Goal: Information Seeking & Learning: Compare options

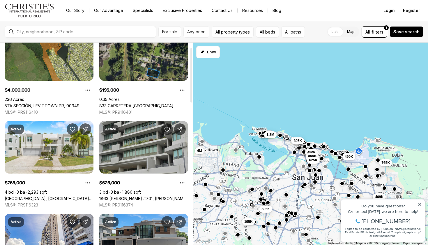
scroll to position [37, 0]
click at [136, 196] on link "1863 FERNANDEZ JUNCOS #701, FERNANDEZ JUNCOS PR, 00910" at bounding box center [143, 198] width 89 height 5
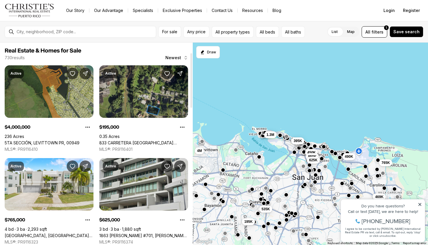
scroll to position [37, 0]
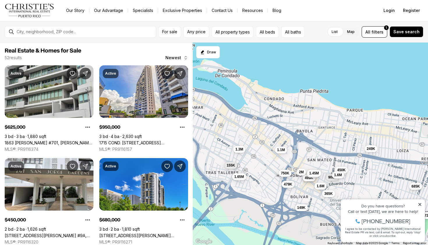
drag, startPoint x: 267, startPoint y: 80, endPoint x: 274, endPoint y: 181, distance: 101.7
click at [274, 181] on div "185K 210K 185K 720K 680K 450K 995K 499K 900K 249K 435K 1.45M 950K 240K 685K 625…" at bounding box center [311, 144] width 236 height 203
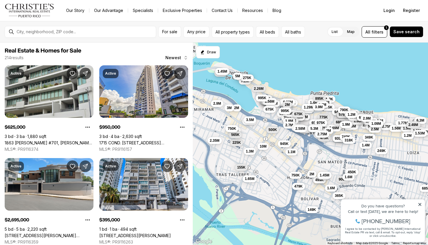
drag, startPoint x: 257, startPoint y: 140, endPoint x: 268, endPoint y: 142, distance: 11.3
click at [268, 142] on div "450K 995K 499K 900K 249K 435K 1.45M 950K 240K 685K 625K 1.65M 695K 720K 125K 1.…" at bounding box center [311, 144] width 236 height 203
click at [266, 110] on span "675K" at bounding box center [270, 108] width 8 height 5
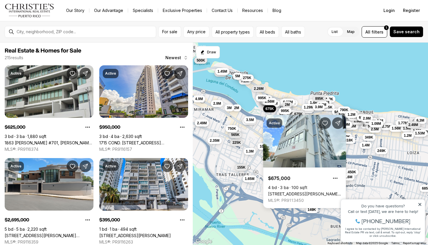
click at [282, 110] on div "Active $675,000 4 bd 3 ba 100 sqft 1106 PICCIONI, SAN JUAN PR, 00907 MLS®: PR91…" at bounding box center [304, 158] width 83 height 100
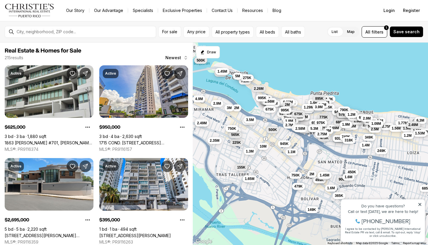
click at [284, 111] on span "995K" at bounding box center [285, 110] width 8 height 5
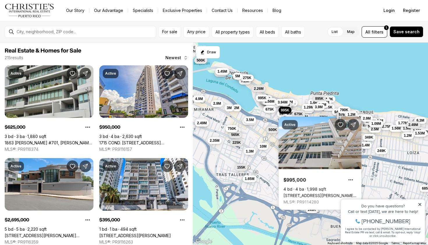
click at [278, 103] on button "3.94M" at bounding box center [283, 102] width 14 height 7
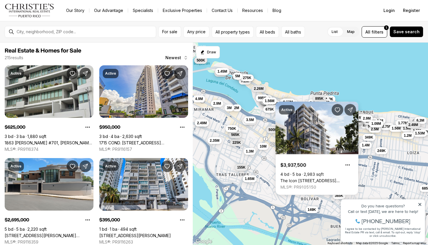
click at [273, 101] on span "1.56M" at bounding box center [270, 100] width 10 height 5
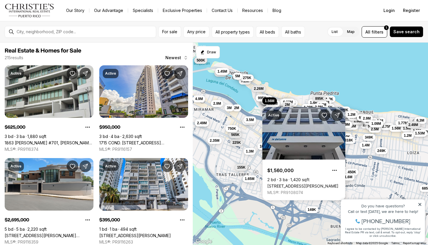
click at [263, 101] on div "Active $1,560,000 2 bd 3 ba 1,420 sqft 14 DELCASE ST #8, SAN JUAN PR, 00907 MLS…" at bounding box center [304, 150] width 83 height 100
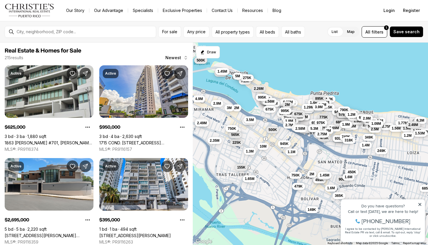
click at [262, 100] on button "995K" at bounding box center [262, 97] width 13 height 7
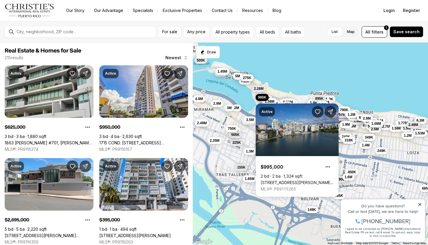
click at [288, 101] on div "Active $995,000 2 bd 2 ba 1,324 sqft 6 MARIANO RAMIREZ BAGES ST #5C, SAN JUAN P…" at bounding box center [297, 146] width 83 height 100
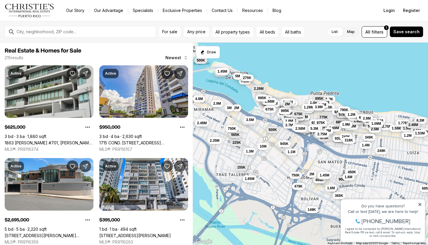
click at [289, 104] on span "2M" at bounding box center [287, 104] width 5 height 5
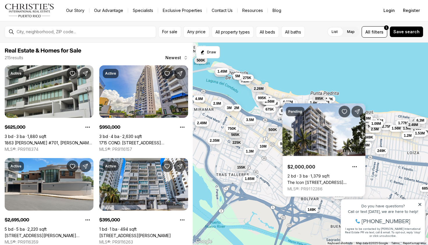
click at [268, 116] on div "450K 995K 499K 900K 249K 435K 1.45M 950K 240K 685K 625K 1.65M 695K 1.1M 1.3M 15…" at bounding box center [311, 144] width 236 height 203
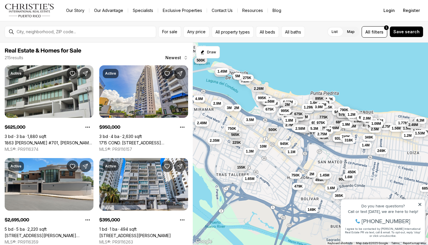
click at [290, 122] on span "1.8M" at bounding box center [290, 120] width 8 height 5
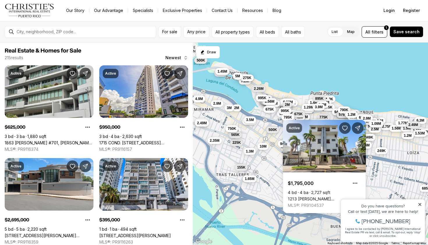
click at [286, 115] on span "795K" at bounding box center [288, 117] width 8 height 5
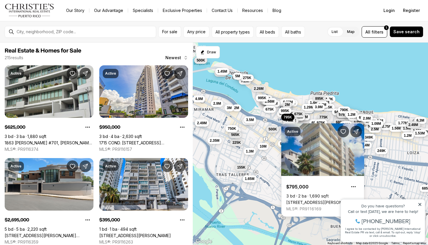
click at [272, 132] on button "500K" at bounding box center [272, 128] width 13 height 7
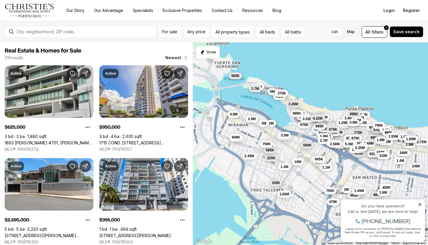
drag, startPoint x: 215, startPoint y: 122, endPoint x: 253, endPoint y: 139, distance: 40.8
click at [253, 139] on div "450K 995K 499K 900K 435K 1.45M 1.65M 1.1M 1.3M 155K 1.6M 479K 750K 1.6M 2M 2.75…" at bounding box center [311, 144] width 236 height 203
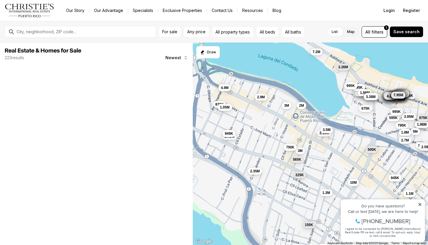
drag, startPoint x: 247, startPoint y: 130, endPoint x: 263, endPoint y: 131, distance: 15.5
click at [263, 131] on div "1.65M 1.1M 1.3M 155K 750K 595K 3.4M 1.5M 2.95M 685K 1.98M 2.15M 3.5M 5M 795K 1.…" at bounding box center [311, 144] width 236 height 203
click at [217, 106] on span "870K" at bounding box center [219, 103] width 8 height 5
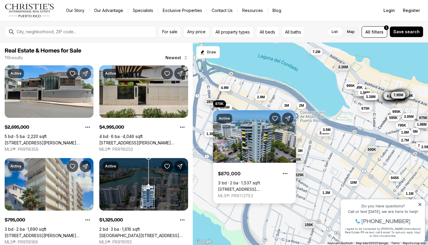
click at [228, 101] on body "Go to: Homepage Our Story Our Advantage Specialists Exclusive Properties Contac…" at bounding box center [214, 122] width 428 height 245
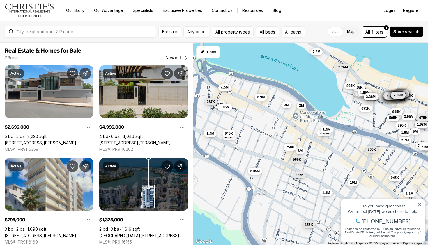
click at [289, 108] on div "3M" at bounding box center [287, 105] width 10 height 7
click at [289, 107] on span "3M" at bounding box center [286, 105] width 5 height 5
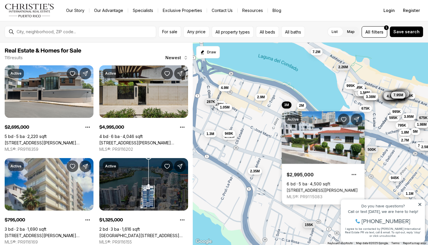
click at [328, 188] on link "550 WAYMOUTH, MIRAMAR, SAN JUAN PR, 00907" at bounding box center [322, 190] width 71 height 5
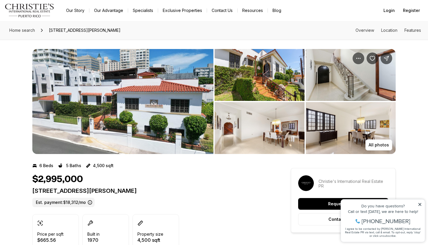
click at [293, 132] on img "View image gallery" at bounding box center [260, 128] width 90 height 52
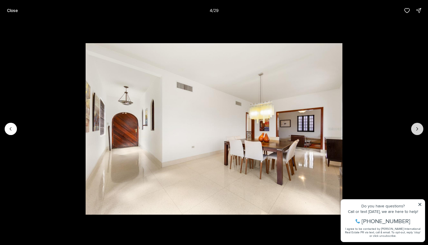
click at [416, 127] on icon "Next slide" at bounding box center [418, 129] width 6 height 6
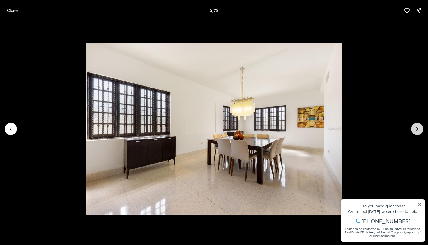
click at [416, 128] on icon "Next slide" at bounding box center [418, 129] width 6 height 6
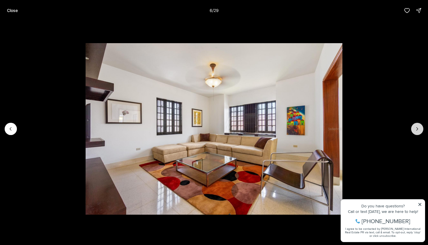
click at [416, 128] on icon "Next slide" at bounding box center [418, 129] width 6 height 6
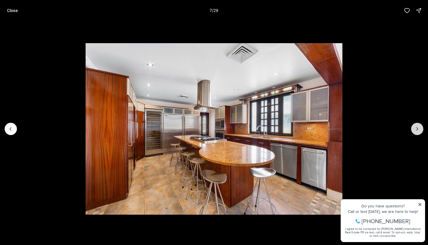
click at [416, 128] on icon "Next slide" at bounding box center [418, 129] width 6 height 6
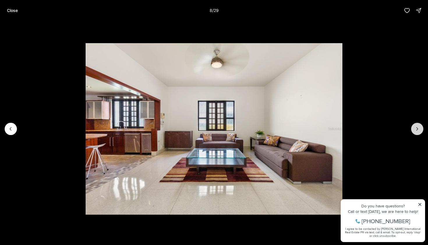
click at [416, 128] on icon "Next slide" at bounding box center [418, 129] width 6 height 6
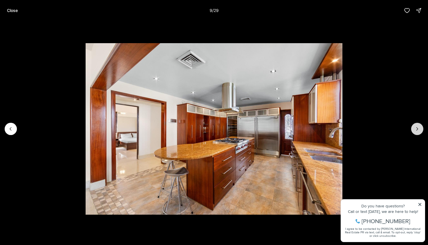
click at [416, 128] on icon "Next slide" at bounding box center [418, 129] width 6 height 6
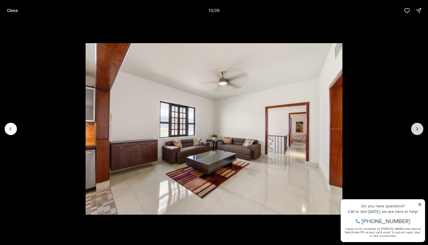
click at [416, 128] on icon "Next slide" at bounding box center [418, 129] width 6 height 6
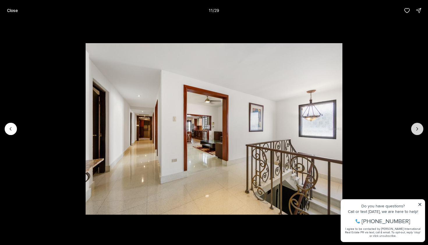
click at [416, 128] on icon "Next slide" at bounding box center [418, 129] width 6 height 6
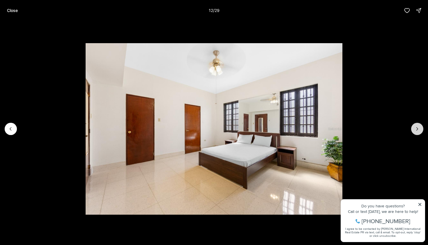
click at [416, 128] on icon "Next slide" at bounding box center [418, 129] width 6 height 6
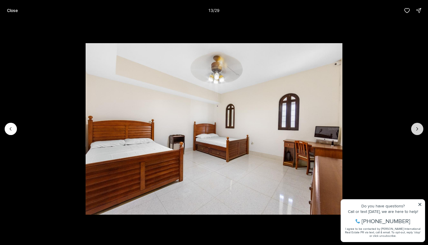
click at [416, 128] on icon "Next slide" at bounding box center [418, 129] width 6 height 6
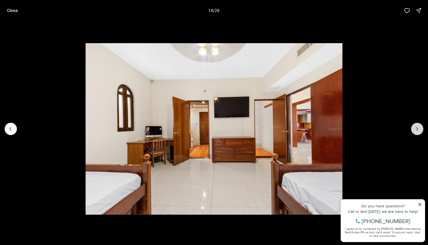
click at [416, 128] on icon "Next slide" at bounding box center [418, 129] width 6 height 6
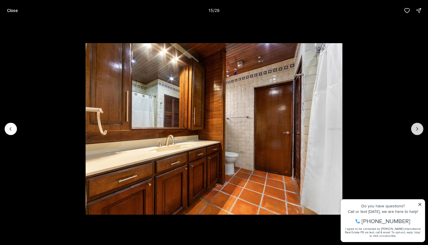
click at [416, 128] on icon "Next slide" at bounding box center [418, 129] width 6 height 6
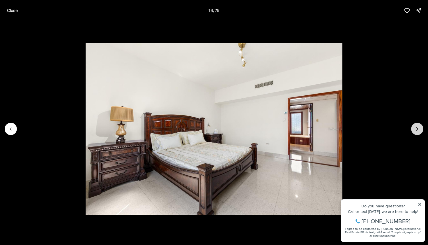
click at [416, 128] on icon "Next slide" at bounding box center [418, 129] width 6 height 6
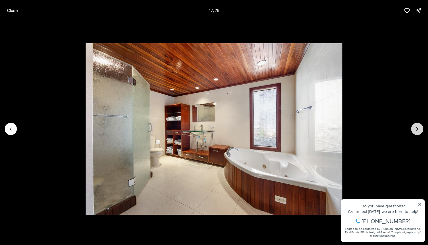
click at [416, 128] on icon "Next slide" at bounding box center [418, 129] width 6 height 6
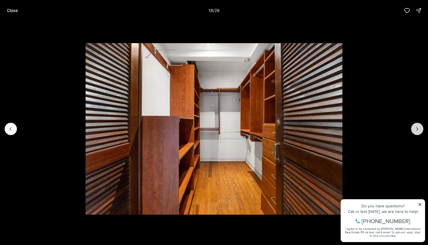
click at [416, 129] on icon "Next slide" at bounding box center [418, 129] width 6 height 6
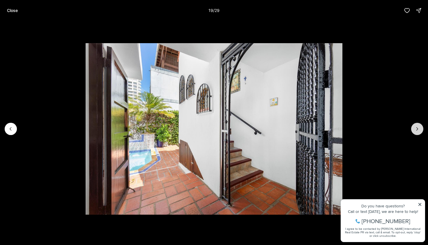
click at [416, 129] on icon "Next slide" at bounding box center [418, 129] width 6 height 6
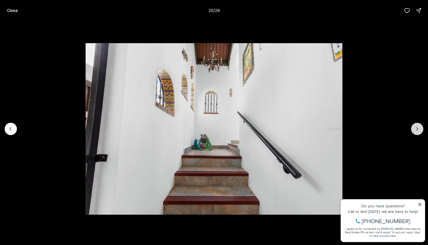
click at [416, 129] on icon "Next slide" at bounding box center [418, 129] width 6 height 6
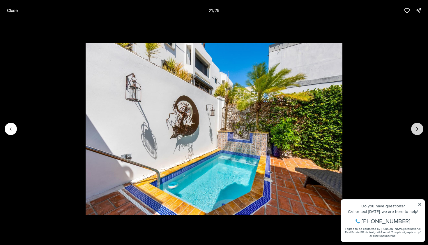
click at [416, 129] on icon "Next slide" at bounding box center [418, 129] width 6 height 6
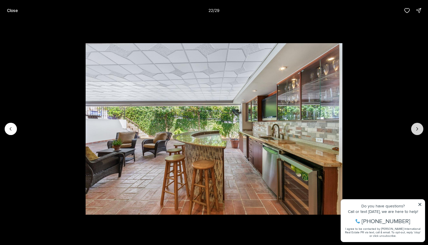
click at [416, 129] on icon "Next slide" at bounding box center [418, 129] width 6 height 6
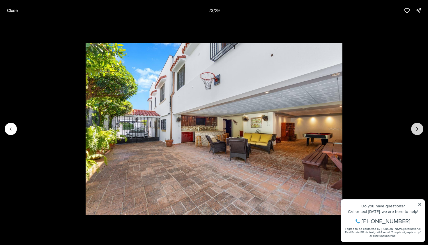
click at [416, 129] on icon "Next slide" at bounding box center [418, 129] width 6 height 6
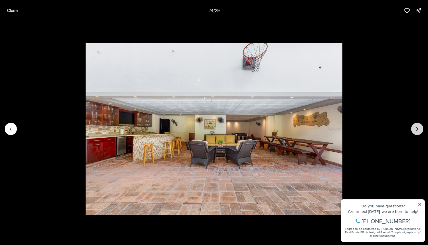
click at [416, 129] on icon "Next slide" at bounding box center [418, 129] width 6 height 6
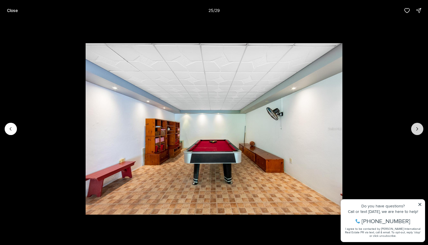
click at [416, 129] on icon "Next slide" at bounding box center [418, 129] width 6 height 6
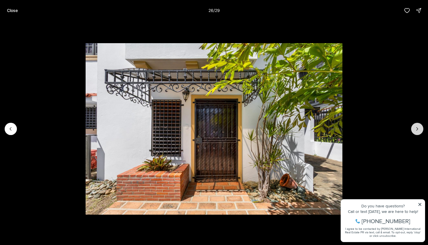
click at [416, 129] on icon "Next slide" at bounding box center [418, 129] width 6 height 6
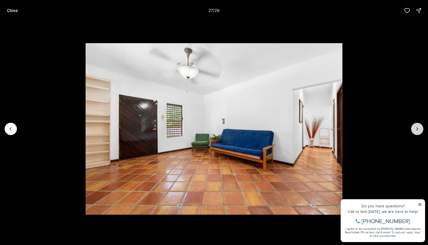
click at [416, 129] on icon "Next slide" at bounding box center [418, 129] width 6 height 6
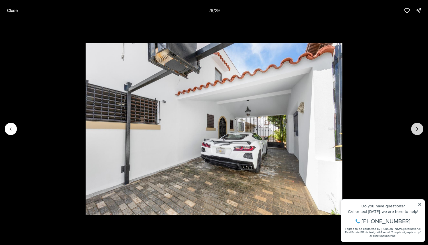
click at [416, 129] on icon "Next slide" at bounding box center [418, 129] width 6 height 6
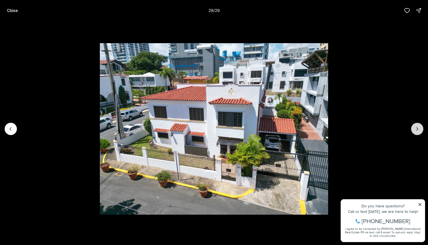
click at [416, 129] on div at bounding box center [418, 129] width 12 height 12
click at [11, 129] on icon "Previous slide" at bounding box center [11, 129] width 6 height 6
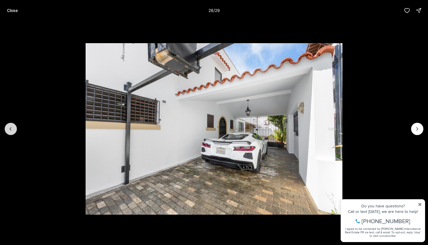
click at [11, 129] on icon "Previous slide" at bounding box center [11, 129] width 6 height 6
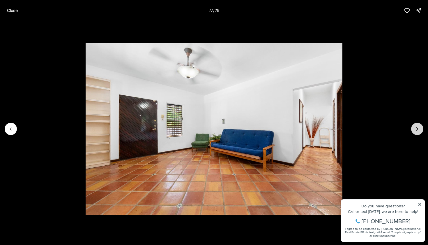
click at [415, 132] on button "Next slide" at bounding box center [418, 129] width 12 height 12
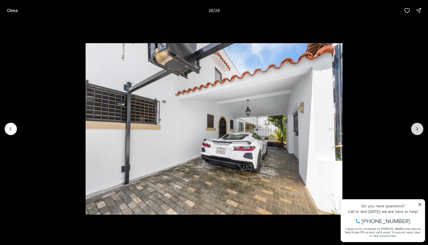
click at [415, 132] on button "Next slide" at bounding box center [418, 129] width 12 height 12
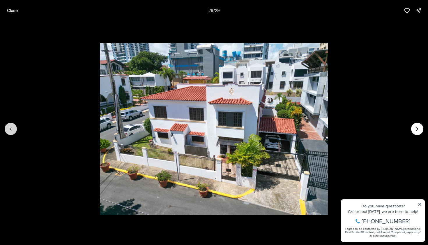
click at [11, 130] on icon "Previous slide" at bounding box center [11, 129] width 6 height 6
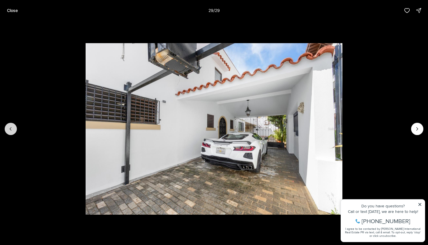
click at [11, 130] on icon "Previous slide" at bounding box center [11, 129] width 6 height 6
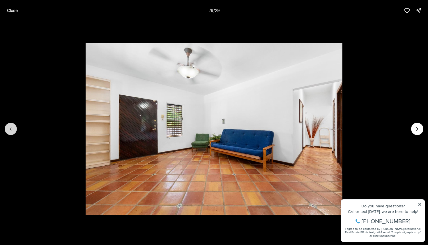
click at [11, 130] on icon "Previous slide" at bounding box center [11, 129] width 6 height 6
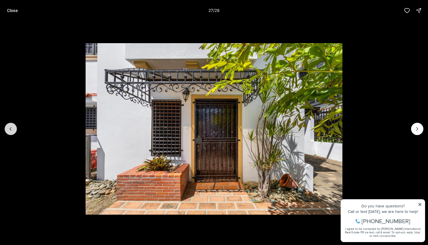
click at [11, 130] on icon "Previous slide" at bounding box center [11, 129] width 6 height 6
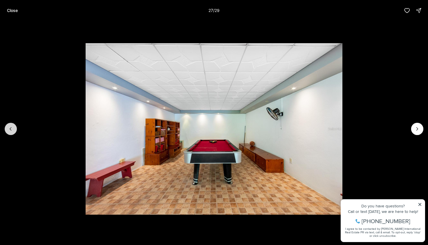
click at [11, 130] on icon "Previous slide" at bounding box center [11, 129] width 6 height 6
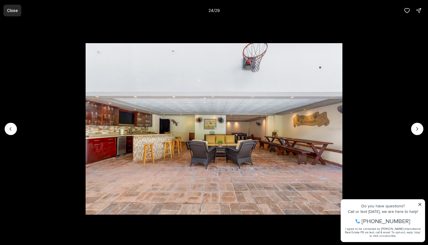
click at [14, 10] on p "Close" at bounding box center [12, 10] width 11 height 5
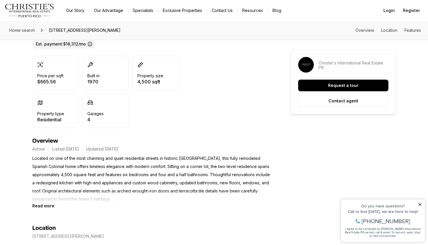
scroll to position [127, 0]
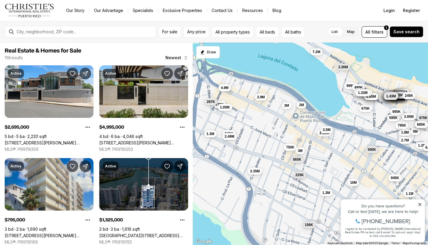
click at [304, 107] on button "2M" at bounding box center [302, 104] width 10 height 7
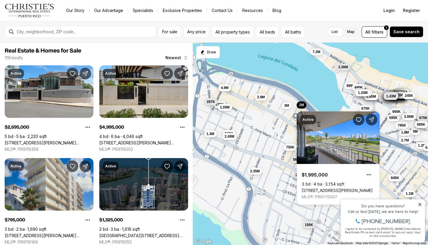
click at [267, 134] on div "4.22M 1.3M 2.93M 4.25M 595K 945K 9.52M 9.08M 6.35M 7.15M 7.28M 4.55M 2M 5.65M 6…" at bounding box center [311, 144] width 236 height 203
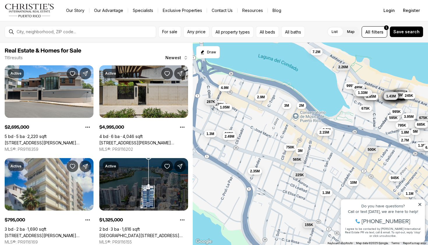
click at [327, 132] on span "2.15M" at bounding box center [325, 132] width 10 height 5
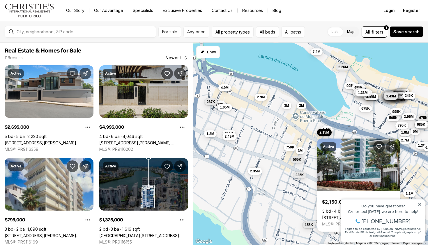
click at [325, 132] on div "Active $2,150,000 3 bd 4 ba 2,700 sqft 555 C. MONSERRATE #5, SAN JUAN PR, 00907…" at bounding box center [358, 181] width 83 height 100
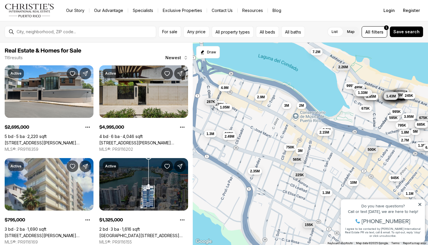
click at [325, 133] on span "2.15M" at bounding box center [325, 132] width 10 height 5
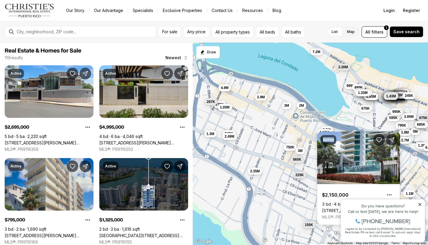
click at [325, 133] on div "Active $2,150,000 3 bd 4 ba 2,700 sqft 555 C. MONSERRATE #5, SAN JUAN PR, 00907…" at bounding box center [358, 177] width 83 height 93
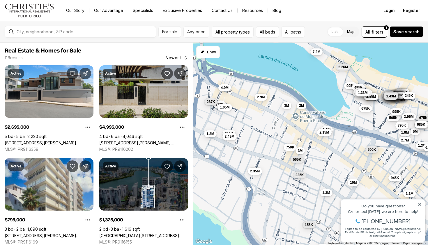
click at [324, 135] on button "2.15M" at bounding box center [324, 132] width 14 height 7
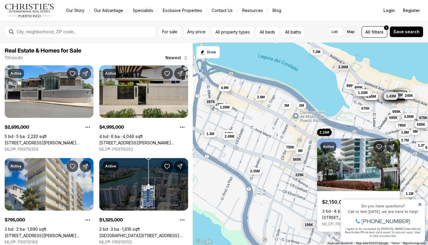
click at [346, 215] on link "555 C. MONSERRATE #5, SAN JUAN PR, 00907" at bounding box center [358, 217] width 73 height 5
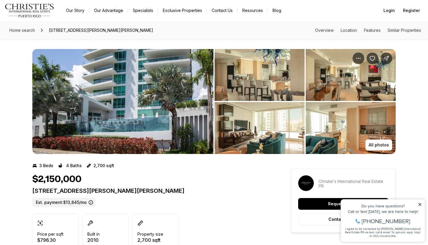
click at [261, 130] on img "View image gallery" at bounding box center [260, 128] width 90 height 52
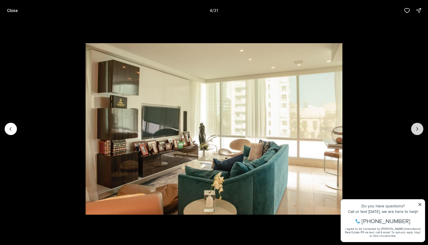
click at [417, 128] on icon "Next slide" at bounding box center [418, 129] width 6 height 6
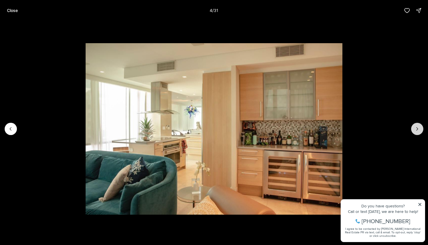
click at [417, 128] on icon "Next slide" at bounding box center [418, 129] width 6 height 6
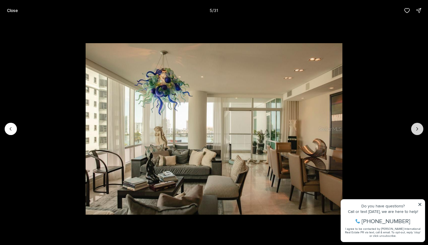
click at [417, 128] on icon "Next slide" at bounding box center [418, 129] width 6 height 6
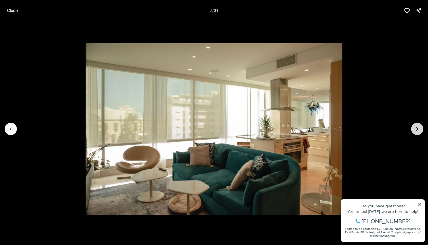
click at [417, 128] on icon "Next slide" at bounding box center [418, 129] width 6 height 6
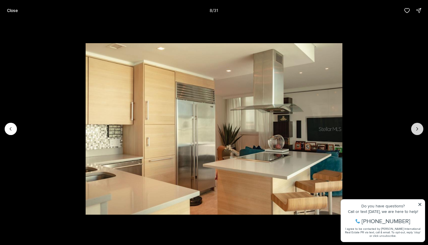
click at [417, 128] on icon "Next slide" at bounding box center [418, 129] width 6 height 6
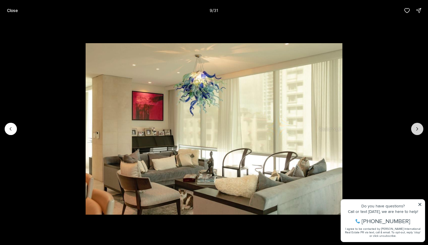
click at [417, 128] on icon "Next slide" at bounding box center [418, 129] width 6 height 6
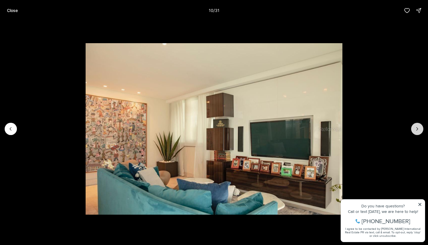
click at [417, 128] on icon "Next slide" at bounding box center [418, 129] width 6 height 6
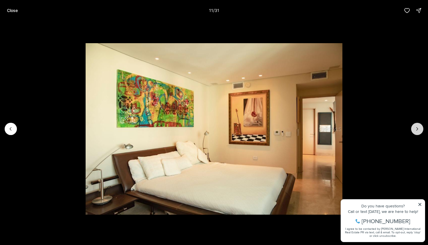
click at [417, 128] on icon "Next slide" at bounding box center [418, 129] width 6 height 6
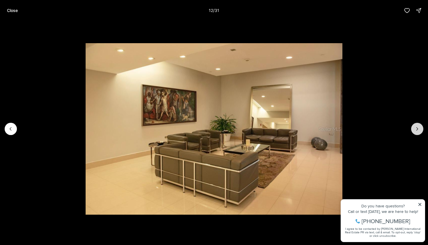
click at [417, 128] on icon "Next slide" at bounding box center [418, 129] width 6 height 6
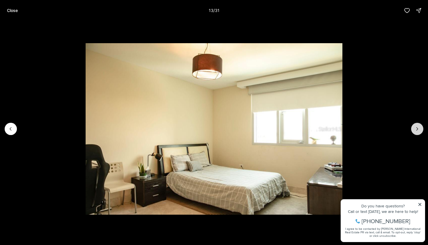
click at [417, 128] on icon "Next slide" at bounding box center [418, 129] width 6 height 6
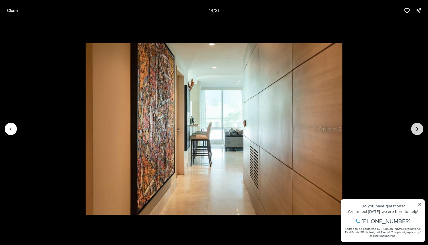
click at [417, 128] on icon "Next slide" at bounding box center [418, 129] width 6 height 6
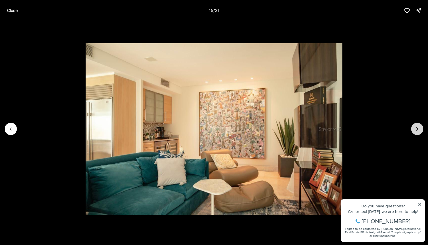
click at [417, 128] on icon "Next slide" at bounding box center [418, 129] width 6 height 6
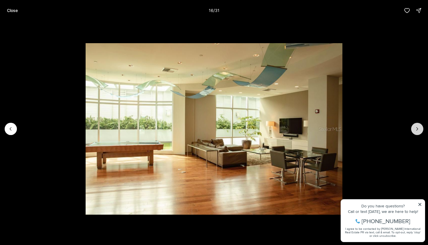
click at [417, 128] on icon "Next slide" at bounding box center [418, 129] width 6 height 6
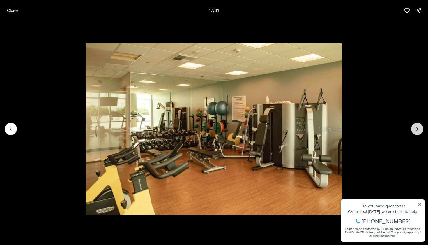
click at [417, 128] on icon "Next slide" at bounding box center [418, 129] width 6 height 6
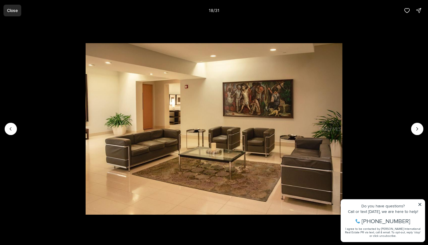
click at [18, 9] on button "Close" at bounding box center [12, 11] width 18 height 12
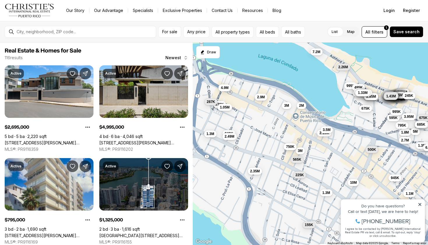
click at [291, 147] on span "750K" at bounding box center [290, 146] width 8 height 5
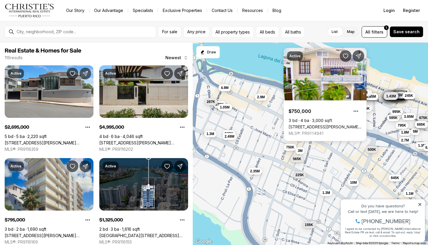
click at [296, 159] on span "565K" at bounding box center [297, 159] width 8 height 5
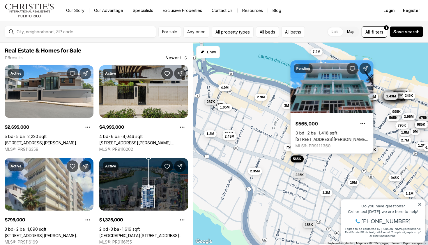
click at [267, 147] on div "4.22M 1.3M 2.93M 4.25M 595K 945K 9.52M 9.08M 6.35M 7.15M 7.28M 4.55M 2M 5.65M 6…" at bounding box center [311, 144] width 236 height 203
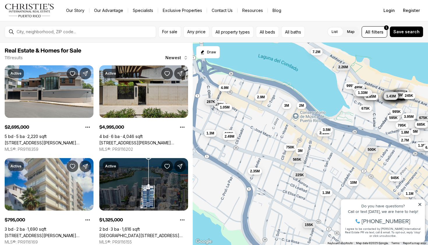
click at [212, 134] on span "1.3M" at bounding box center [211, 133] width 8 height 5
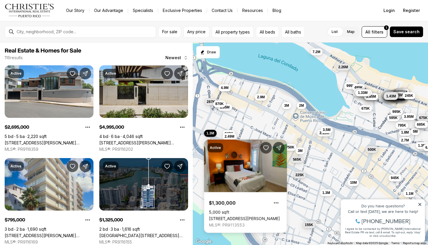
click at [214, 104] on button "870K" at bounding box center [219, 103] width 13 height 7
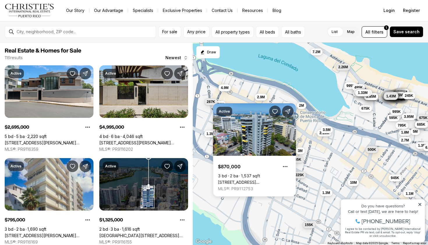
click at [223, 108] on div "Active $870,000 3 bd 2 ba 1,537 sqft 610 AVE. MIRAMAR #5-B, SAN JUAN PR, 00936 …" at bounding box center [254, 149] width 83 height 93
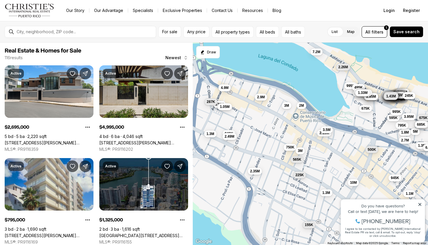
click at [225, 108] on span "1.05M" at bounding box center [225, 106] width 10 height 5
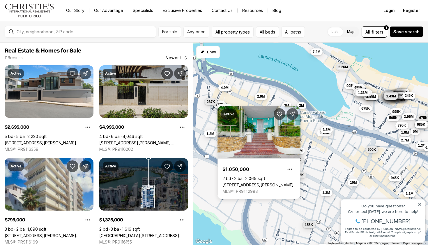
click at [257, 100] on button "2.9M" at bounding box center [261, 96] width 13 height 7
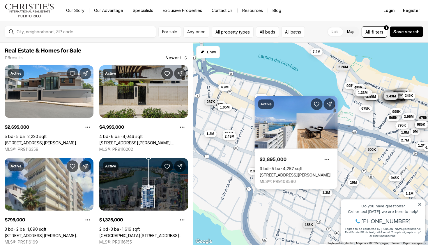
click at [223, 86] on span "4.9M" at bounding box center [225, 87] width 8 height 5
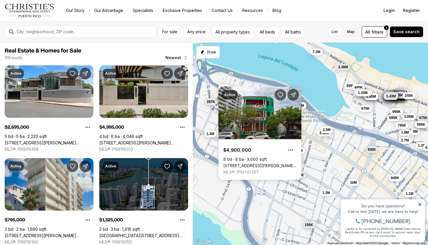
click at [317, 113] on div "4.22M 1.3M 2.93M 4.25M 595K 945K 9.52M 9.08M 6.35M 7.15M 7.28M 4.55M 2M 5.65M 6…" at bounding box center [311, 144] width 236 height 203
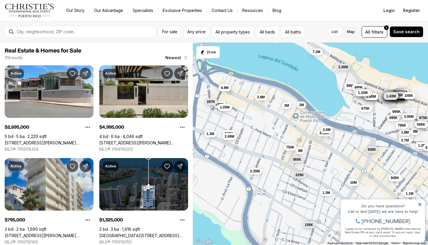
click at [302, 106] on span "2M" at bounding box center [301, 105] width 5 height 5
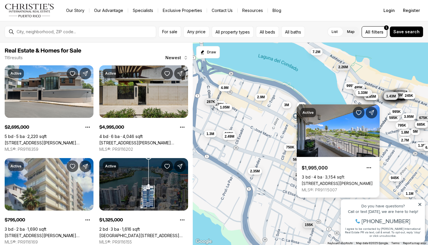
click at [283, 103] on button "3M" at bounding box center [287, 104] width 10 height 7
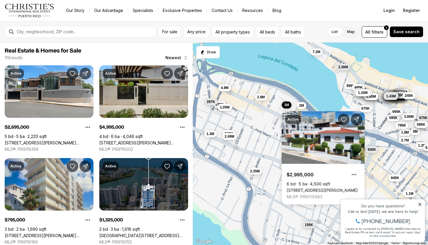
click at [271, 108] on div "4.22M 1.3M 2.93M 4.25M 595K 945K 9.52M 9.08M 6.35M 7.15M 7.28M 4.55M 2M 5.65M 6…" at bounding box center [311, 144] width 236 height 203
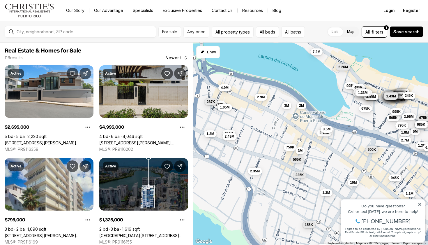
click at [325, 128] on span "3.5M" at bounding box center [327, 129] width 8 height 5
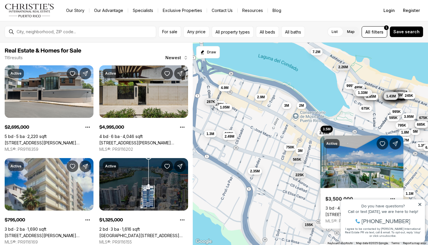
click at [323, 133] on div "Active $3,500,000 3 bd 4 ba 2,461 sqft 555 MONSERRATE ST #1404, SAN JUAN PR, 00…" at bounding box center [362, 179] width 83 height 100
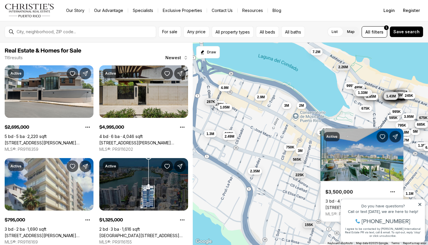
click at [321, 133] on span "2.15M" at bounding box center [325, 132] width 10 height 5
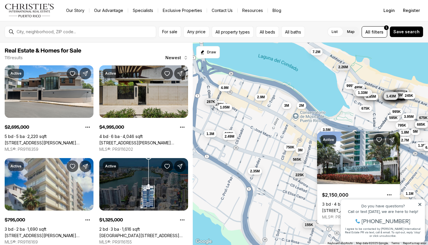
click at [297, 150] on button "3M" at bounding box center [301, 150] width 10 height 7
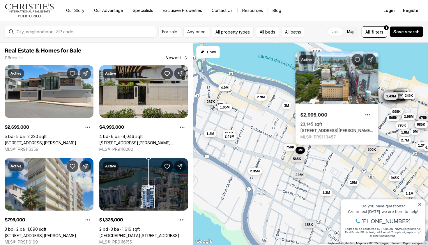
click at [298, 156] on button "565K" at bounding box center [297, 158] width 13 height 7
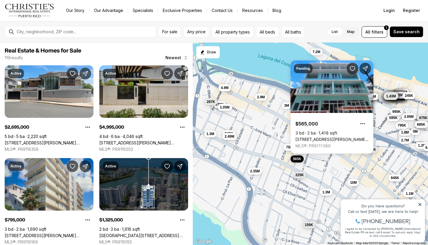
click at [324, 192] on span "1.3M" at bounding box center [327, 192] width 8 height 5
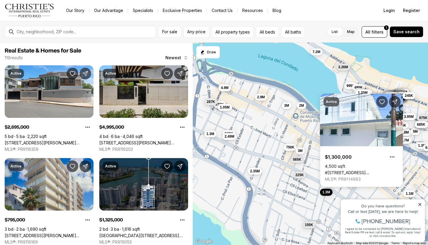
click at [305, 185] on div "4.22M 1.3M 2.93M 4.25M 595K 945K 9.52M 9.08M 6.35M 7.15M 7.28M 4.55M 2M 5.65M 6…" at bounding box center [311, 144] width 236 height 203
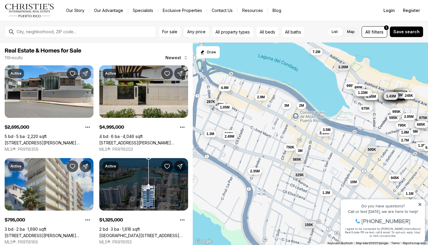
click at [351, 180] on span "10M" at bounding box center [353, 182] width 7 height 5
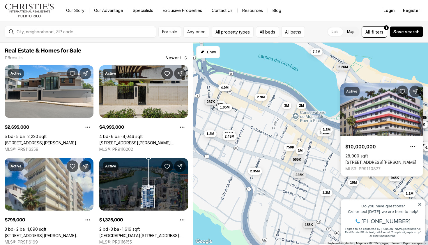
click at [330, 173] on div "4.22M 1.3M 2.93M 4.25M 595K 945K 9.52M 9.08M 6.35M 7.15M 7.28M 4.55M 2M 5.65M 6…" at bounding box center [311, 144] width 236 height 203
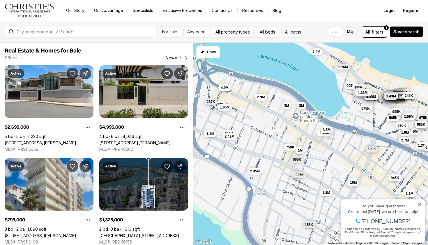
click at [379, 151] on button "500K" at bounding box center [371, 148] width 13 height 7
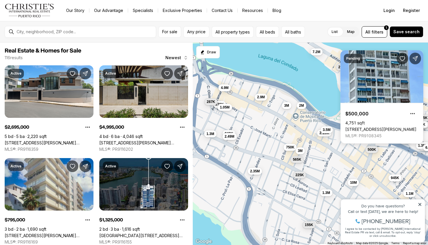
click at [355, 154] on div "4.22M 1.3M 2.93M 4.25M 595K 945K 9.52M 9.08M 6.35M 7.15M 7.28M 4.55M 2M 5.65M 6…" at bounding box center [311, 144] width 236 height 203
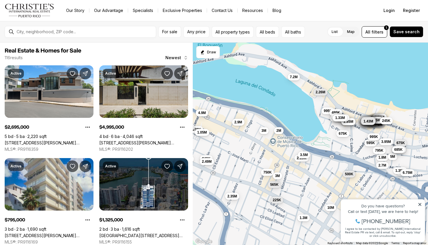
drag, startPoint x: 367, startPoint y: 148, endPoint x: 343, endPoint y: 173, distance: 34.6
click at [343, 173] on button "500K" at bounding box center [349, 173] width 13 height 7
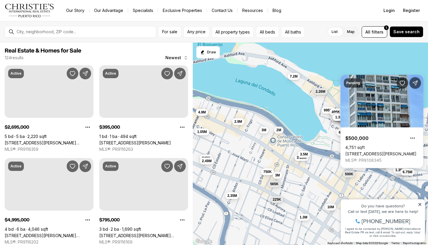
click at [339, 133] on button "675K" at bounding box center [343, 132] width 13 height 7
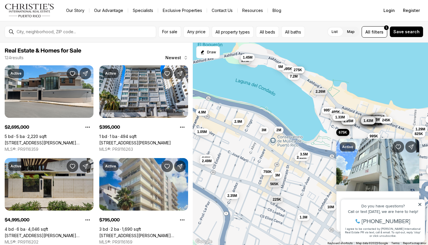
drag, startPoint x: 419, startPoint y: 203, endPoint x: 757, endPoint y: 394, distance: 388.1
click at [419, 203] on icon at bounding box center [420, 204] width 3 height 3
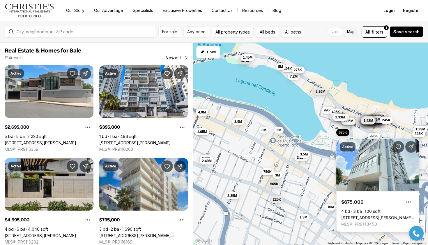
click at [383, 215] on link "[STREET_ADDRESS][PERSON_NAME][PERSON_NAME]" at bounding box center [378, 217] width 73 height 5
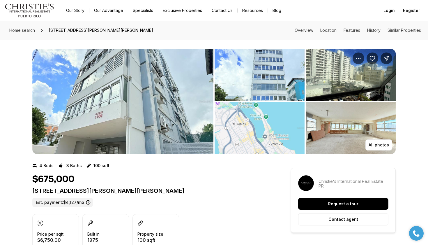
click at [341, 126] on img "View image gallery" at bounding box center [351, 128] width 90 height 52
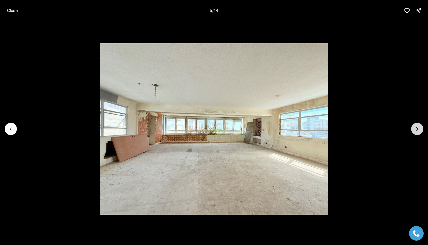
click at [417, 127] on icon "Next slide" at bounding box center [418, 129] width 6 height 6
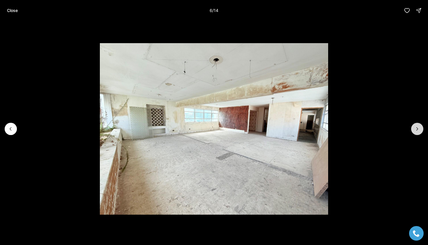
click at [417, 127] on icon "Next slide" at bounding box center [418, 129] width 6 height 6
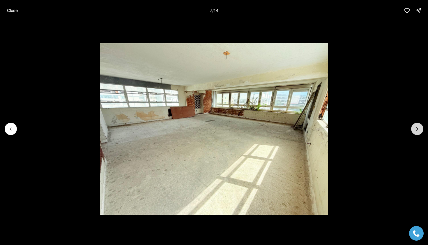
click at [417, 127] on icon "Next slide" at bounding box center [418, 129] width 6 height 6
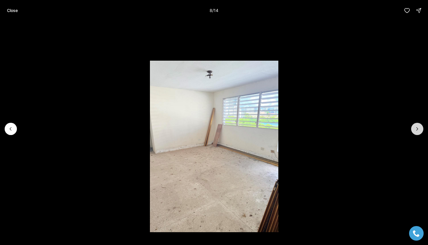
click at [417, 127] on icon "Next slide" at bounding box center [418, 129] width 6 height 6
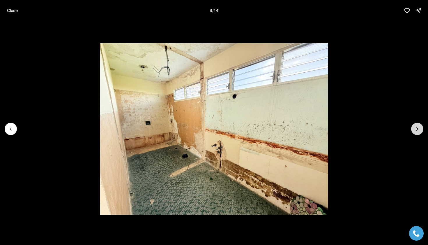
click at [417, 127] on icon "Next slide" at bounding box center [418, 129] width 6 height 6
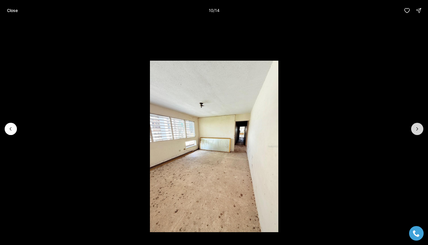
click at [417, 127] on icon "Next slide" at bounding box center [418, 129] width 6 height 6
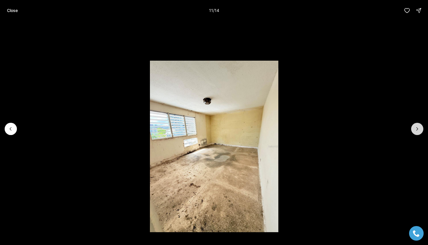
click at [417, 127] on icon "Next slide" at bounding box center [418, 129] width 6 height 6
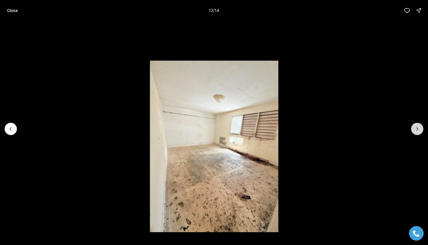
click at [417, 127] on icon "Next slide" at bounding box center [418, 129] width 6 height 6
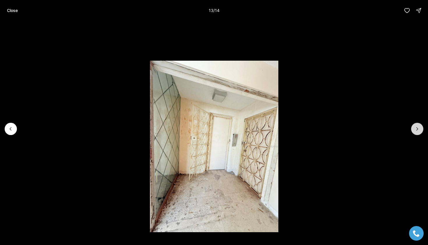
click at [417, 127] on icon "Next slide" at bounding box center [418, 129] width 6 height 6
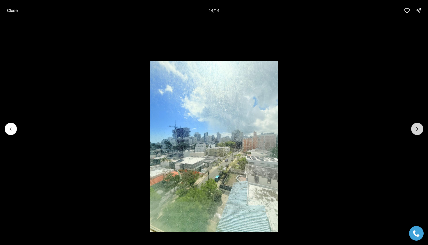
click at [417, 127] on div at bounding box center [418, 129] width 12 height 12
click at [416, 126] on div at bounding box center [418, 129] width 12 height 12
click at [14, 7] on button "Close" at bounding box center [12, 11] width 18 height 12
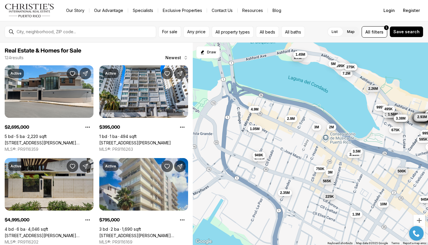
drag, startPoint x: 242, startPoint y: 141, endPoint x: 296, endPoint y: 138, distance: 53.7
click at [296, 138] on div "4.25M 595K 945K 995K 4.75M 4.35M 7.1M 7.95M 6.53M 4.77M 4.81M 8.08M 9.08M 9.52M…" at bounding box center [311, 144] width 236 height 203
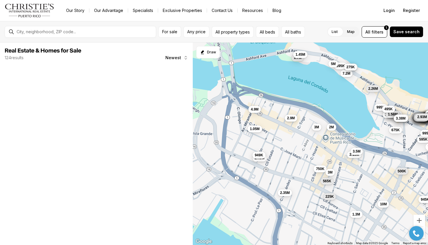
click at [295, 118] on span "2.9M" at bounding box center [291, 118] width 8 height 5
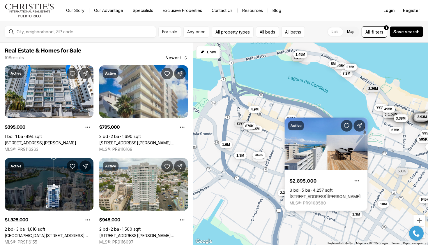
click at [291, 108] on div "4.25M 595K 945K 995K 4.75M 4.35M 7.1M 7.95M 6.53M 4.77M 4.81M 8.08M 9.08M 9.52M…" at bounding box center [311, 144] width 236 height 203
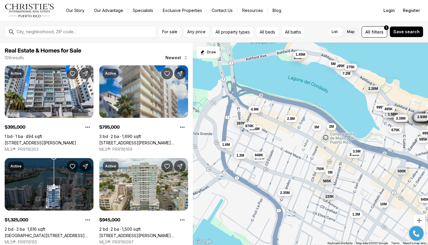
click at [332, 129] on button "2M" at bounding box center [332, 126] width 10 height 7
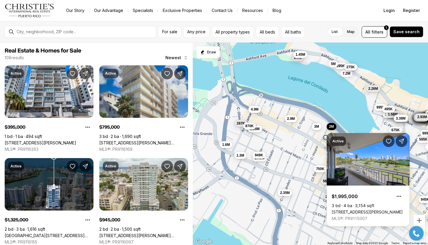
click at [318, 125] on span "3M" at bounding box center [316, 126] width 5 height 5
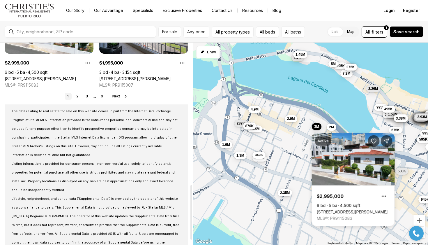
scroll to position [393, 0]
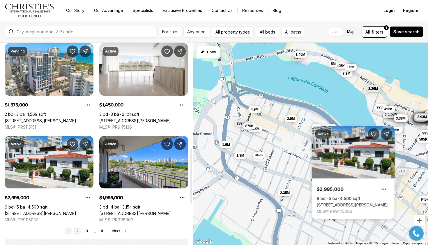
click at [79, 229] on link "2" at bounding box center [77, 230] width 7 height 7
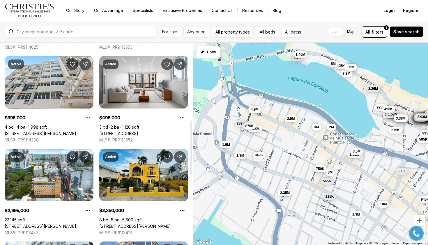
scroll to position [289, 0]
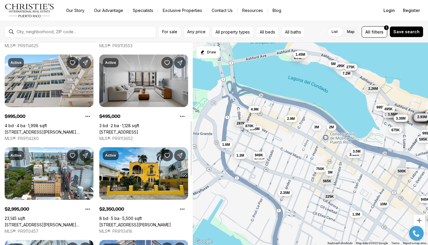
click at [138, 129] on link "[STREET_ADDRESS]" at bounding box center [118, 131] width 39 height 5
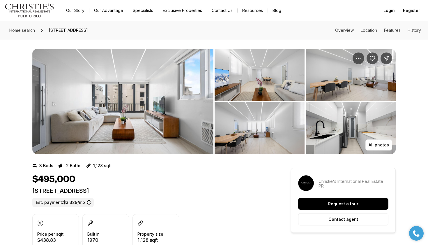
click at [243, 116] on img "View image gallery" at bounding box center [260, 128] width 90 height 52
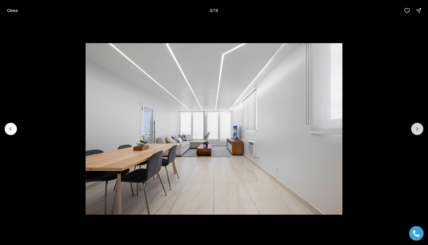
click at [417, 127] on icon "Next slide" at bounding box center [418, 129] width 6 height 6
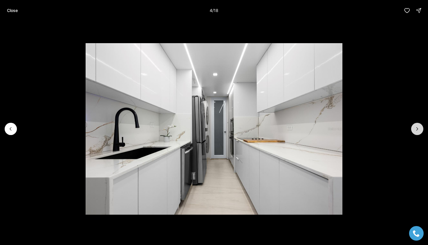
click at [417, 127] on icon "Next slide" at bounding box center [418, 129] width 6 height 6
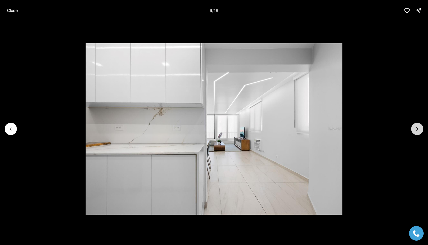
click at [417, 127] on icon "Next slide" at bounding box center [418, 129] width 6 height 6
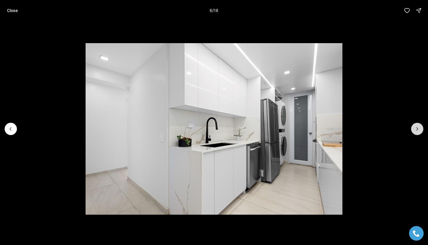
click at [417, 127] on icon "Next slide" at bounding box center [418, 129] width 6 height 6
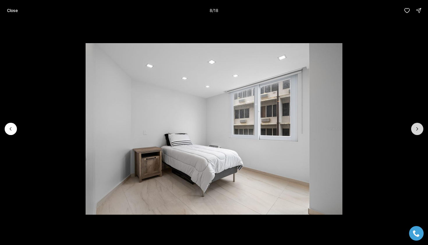
click at [417, 127] on icon "Next slide" at bounding box center [418, 129] width 6 height 6
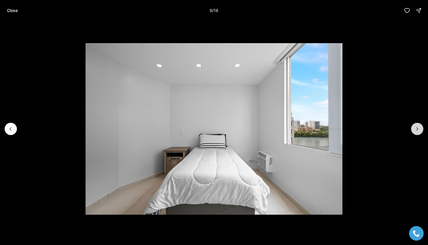
click at [417, 127] on icon "Next slide" at bounding box center [418, 129] width 6 height 6
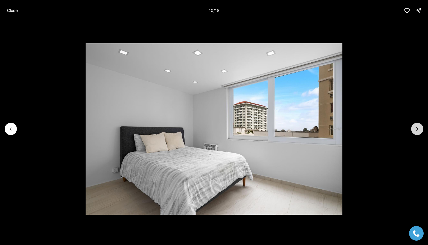
click at [417, 127] on icon "Next slide" at bounding box center [418, 129] width 6 height 6
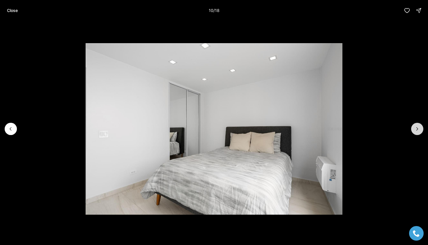
click at [417, 127] on icon "Next slide" at bounding box center [418, 129] width 6 height 6
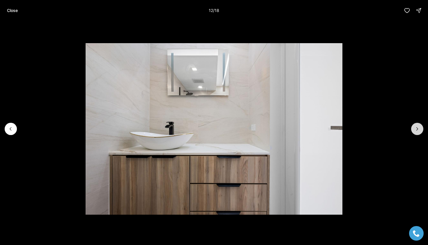
click at [417, 127] on icon "Next slide" at bounding box center [418, 129] width 6 height 6
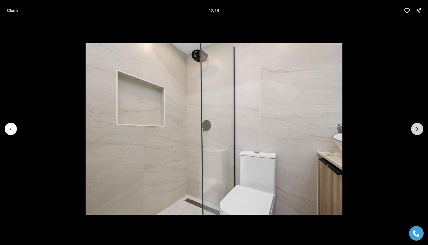
click at [417, 127] on icon "Next slide" at bounding box center [418, 129] width 6 height 6
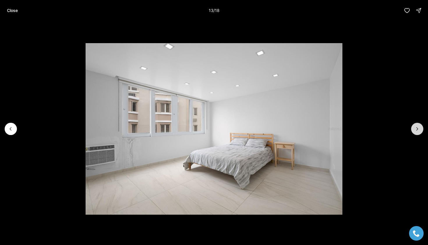
click at [417, 127] on icon "Next slide" at bounding box center [418, 129] width 6 height 6
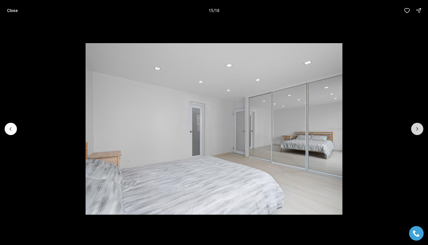
click at [417, 127] on icon "Next slide" at bounding box center [418, 129] width 6 height 6
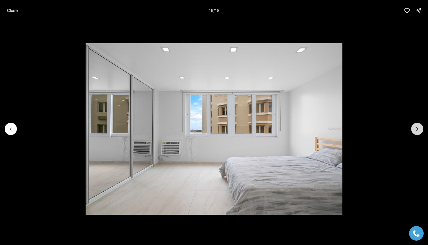
click at [417, 127] on icon "Next slide" at bounding box center [418, 129] width 6 height 6
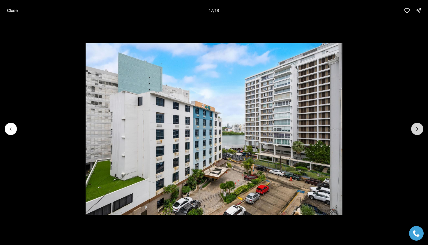
click at [417, 127] on icon "Next slide" at bounding box center [418, 129] width 6 height 6
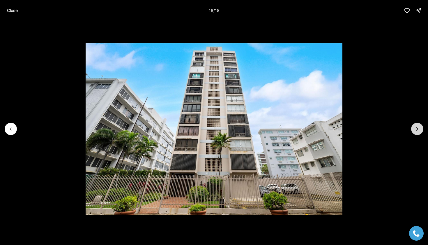
click at [417, 127] on div at bounding box center [418, 129] width 12 height 12
click at [10, 12] on p "Close" at bounding box center [12, 10] width 11 height 5
